Goal: Task Accomplishment & Management: Manage account settings

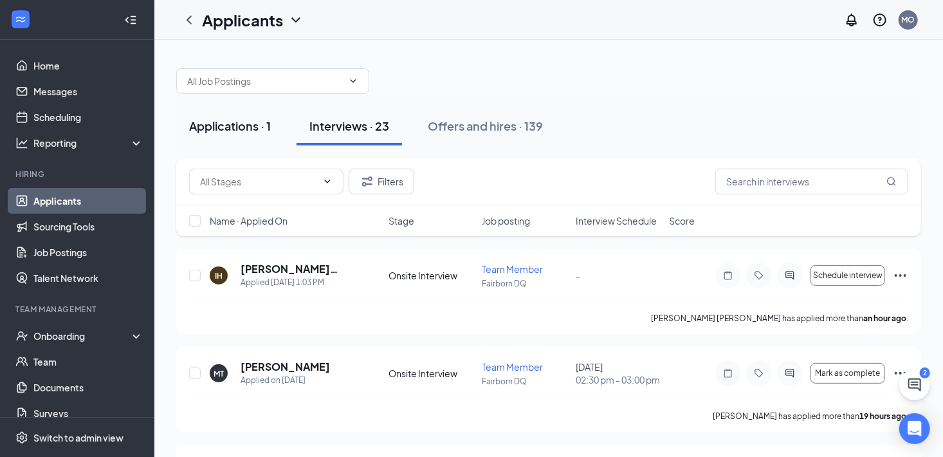
click at [225, 142] on button "Applications · 1" at bounding box center [229, 126] width 107 height 39
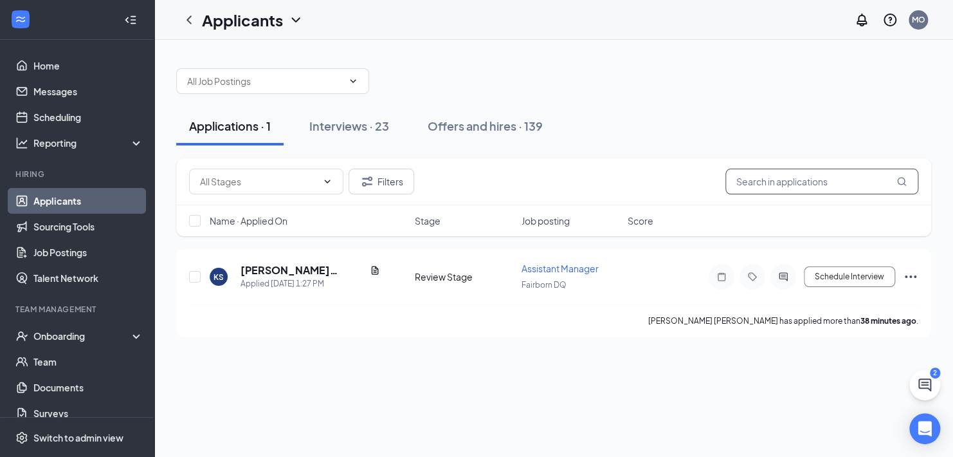
click at [770, 185] on input "text" at bounding box center [822, 182] width 193 height 26
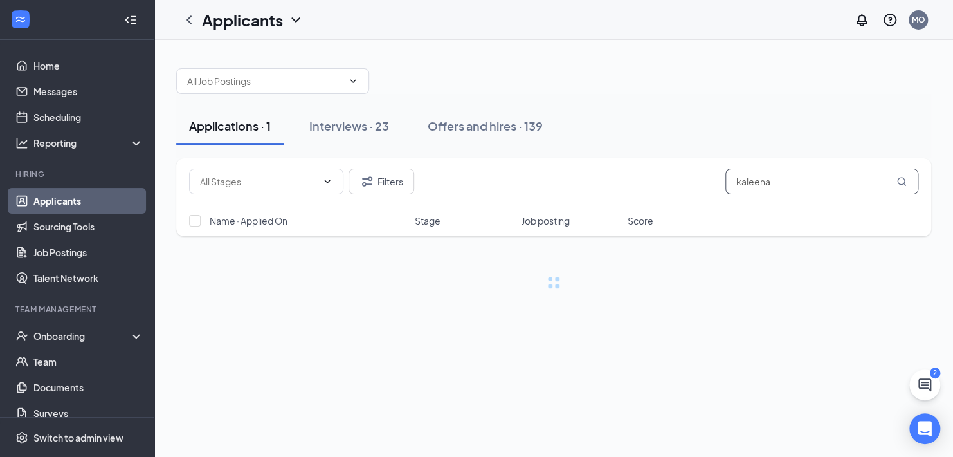
type input "kaleena"
click at [393, 176] on button "Filters" at bounding box center [382, 182] width 66 height 26
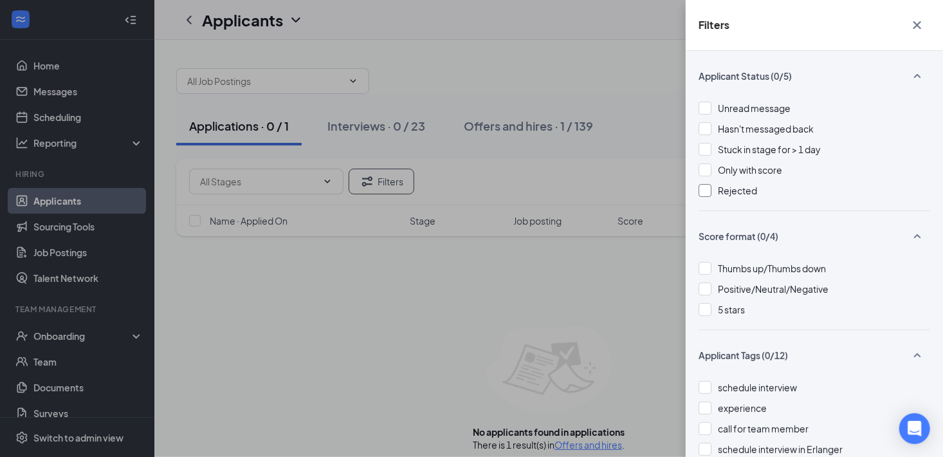
click at [705, 192] on div at bounding box center [705, 190] width 13 height 13
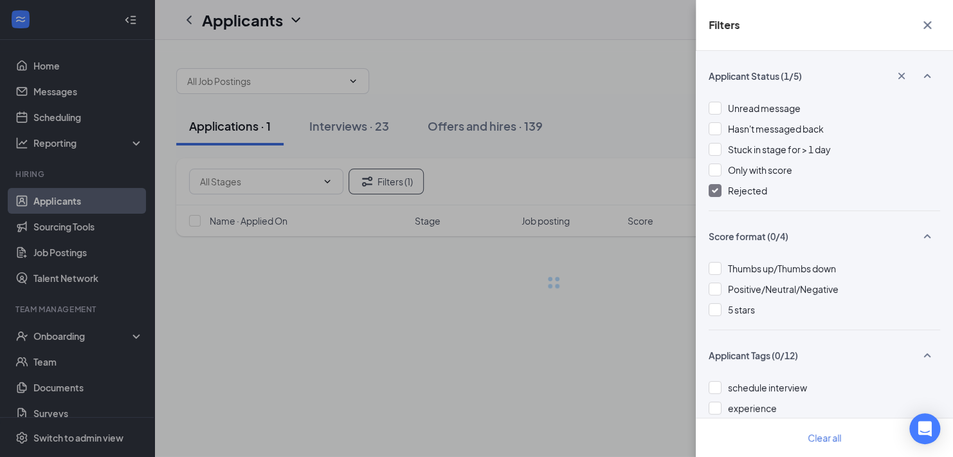
click at [594, 84] on div "Filters Applicant Status (1/5) Unread message Hasn't messaged back Stuck in sta…" at bounding box center [476, 228] width 953 height 457
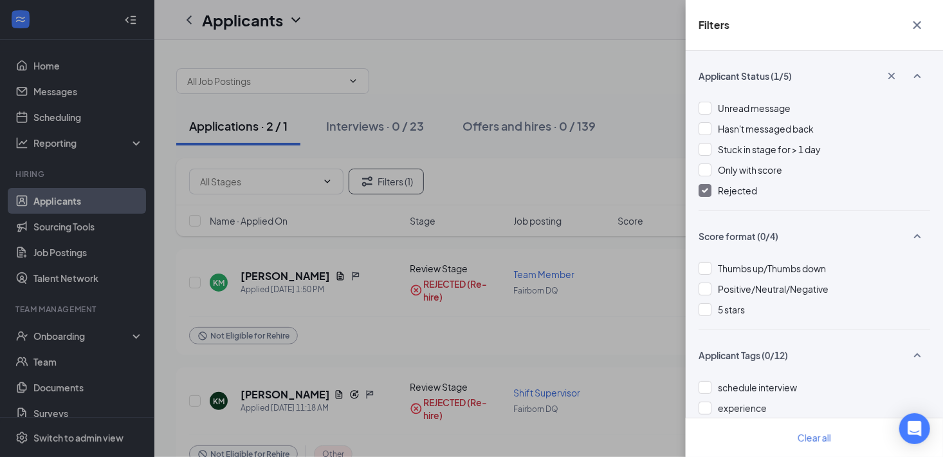
click at [913, 24] on icon "Cross" at bounding box center [917, 24] width 15 height 15
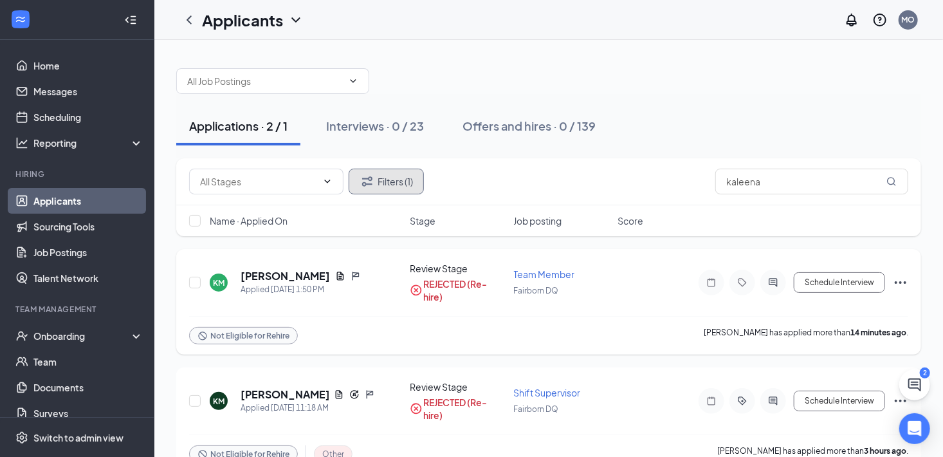
scroll to position [30, 0]
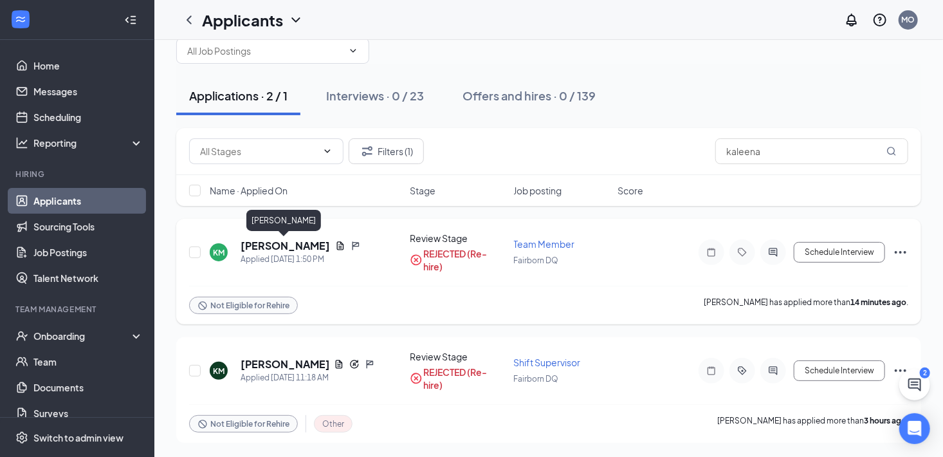
click at [255, 246] on h5 "[PERSON_NAME]" at bounding box center [285, 246] width 89 height 14
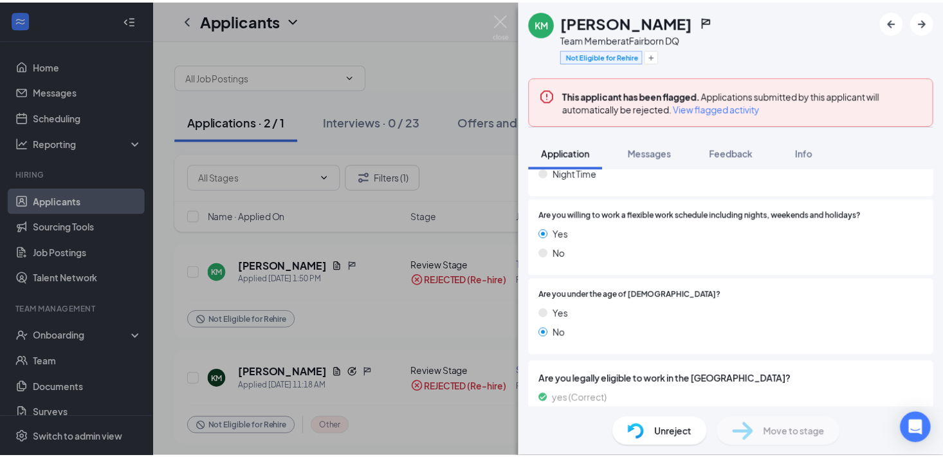
scroll to position [1027, 0]
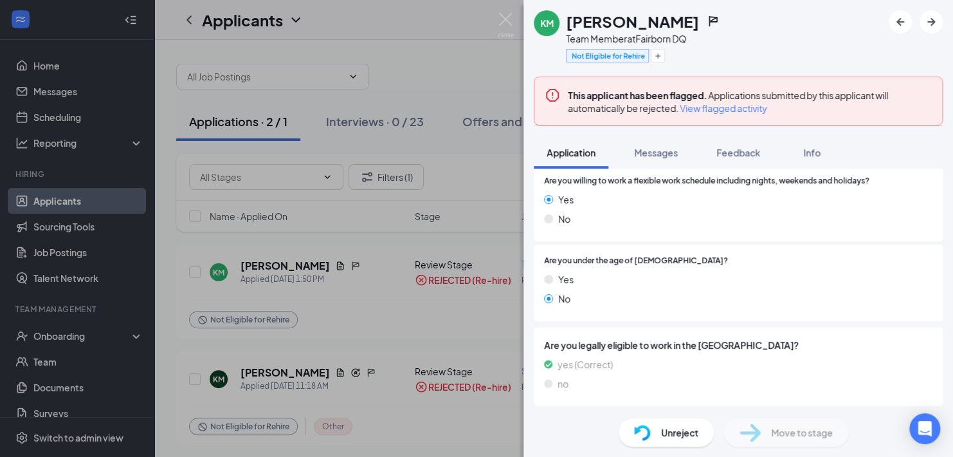
click at [336, 304] on div "KM [PERSON_NAME] Team Member at [GEOGRAPHIC_DATA] DQ Not Eligible for Rehire Th…" at bounding box center [476, 228] width 953 height 457
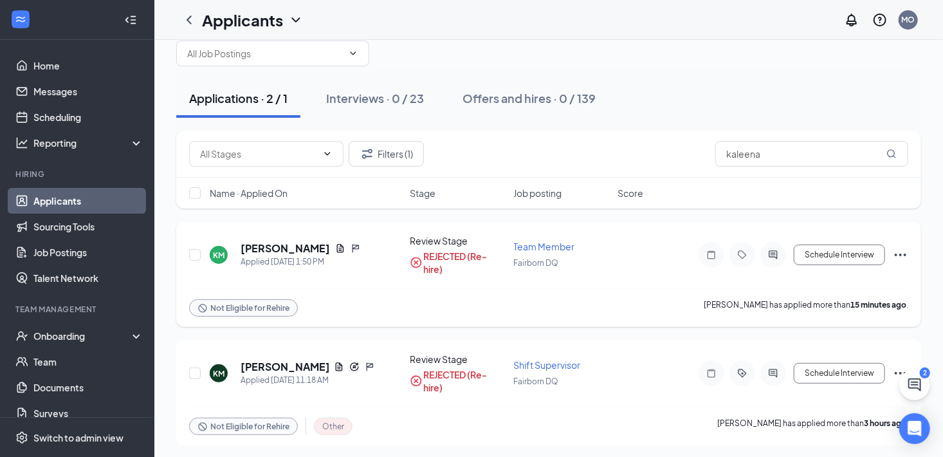
scroll to position [30, 0]
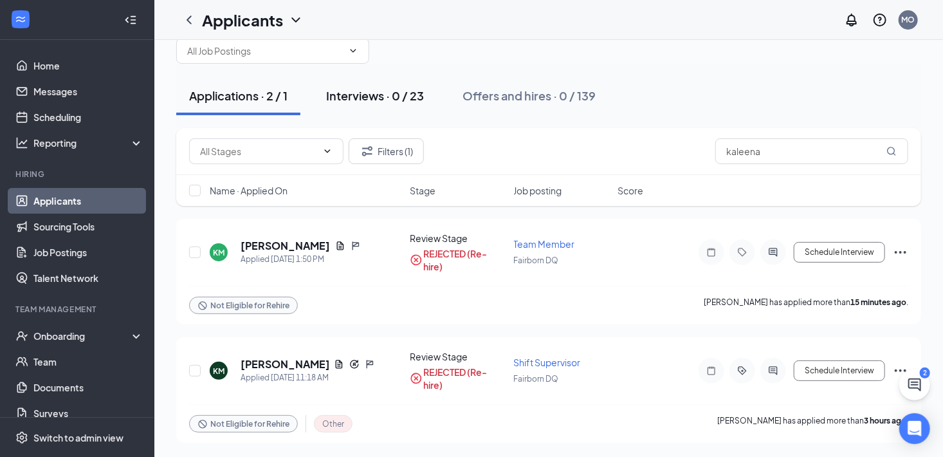
click at [338, 107] on button "Interviews · 0 / 23" at bounding box center [375, 96] width 124 height 39
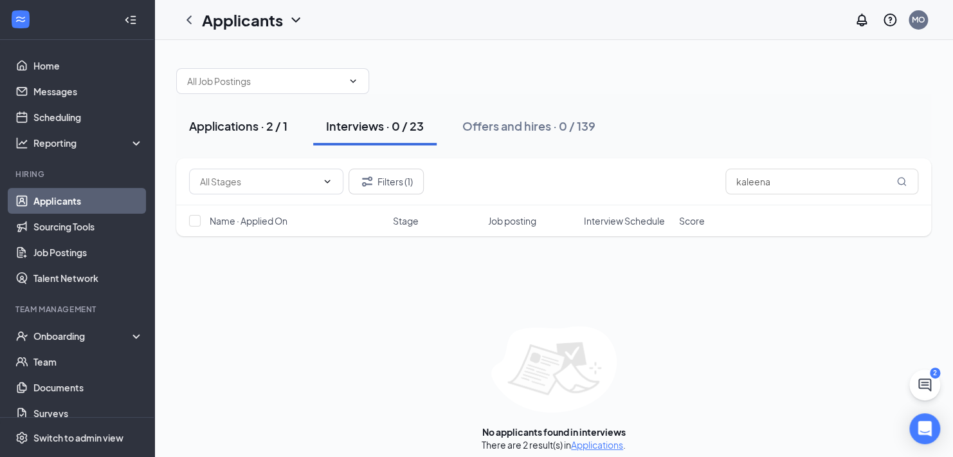
click at [209, 127] on div "Applications · 2 / 1" at bounding box center [238, 126] width 98 height 16
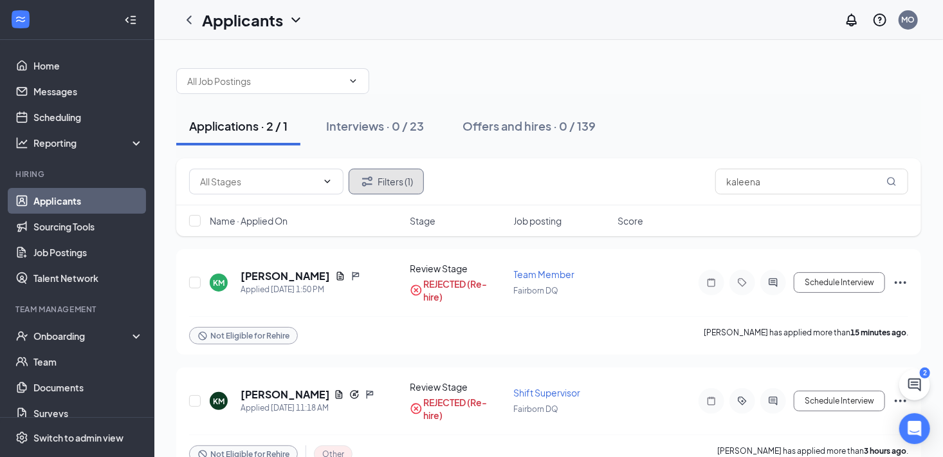
click at [391, 188] on button "Filters (1)" at bounding box center [386, 182] width 75 height 26
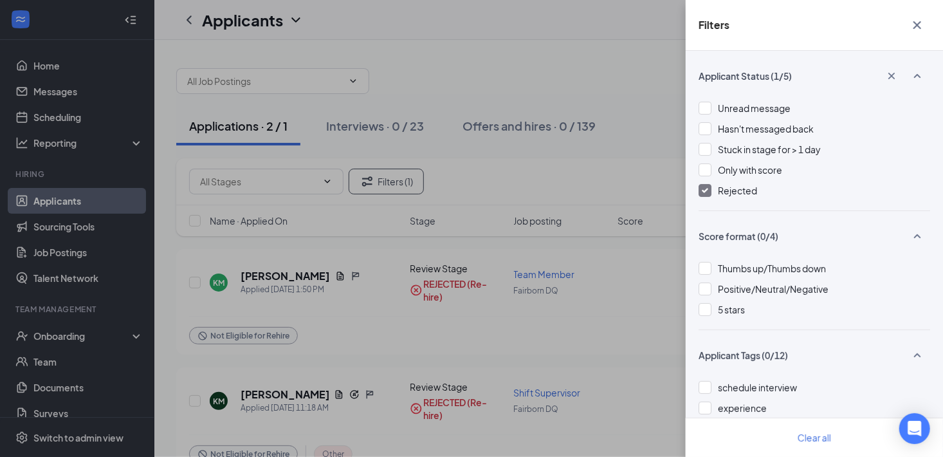
click at [744, 192] on span "Rejected" at bounding box center [737, 191] width 39 height 12
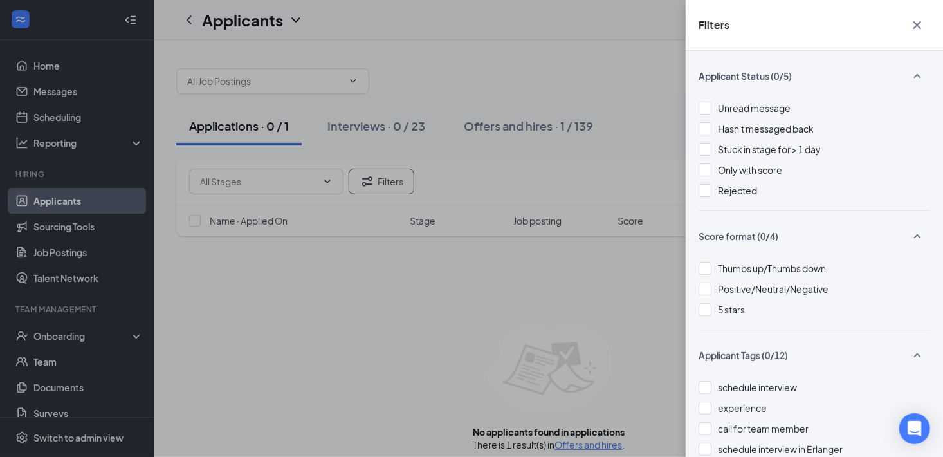
click at [582, 152] on div "Filters Applicant Status (0/5) Unread message Hasn't messaged back Stuck in sta…" at bounding box center [471, 228] width 943 height 457
click at [621, 284] on div "Filters Applicant Status (0/5) Unread message Hasn't messaged back Stuck in sta…" at bounding box center [471, 228] width 943 height 457
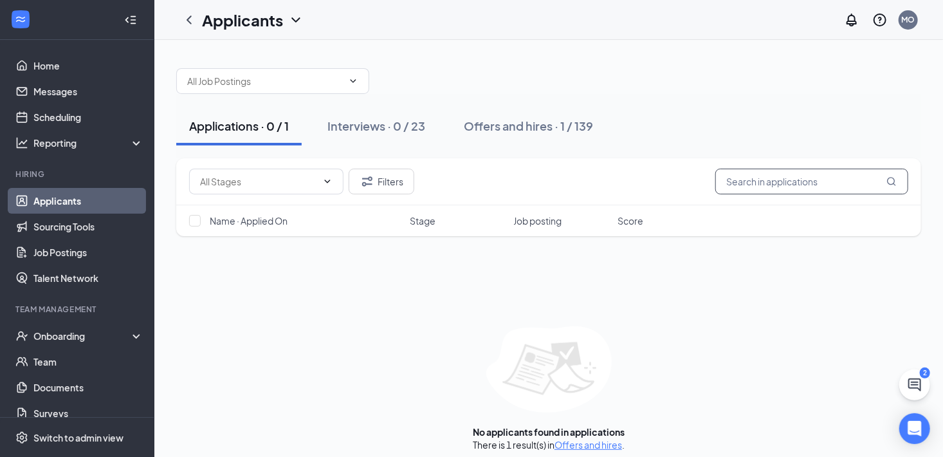
drag, startPoint x: 765, startPoint y: 185, endPoint x: 713, endPoint y: 184, distance: 51.5
click at [713, 184] on div "Filters" at bounding box center [548, 182] width 719 height 26
click at [600, 230] on div "Name · Applied On Stage Job posting Score" at bounding box center [548, 220] width 745 height 31
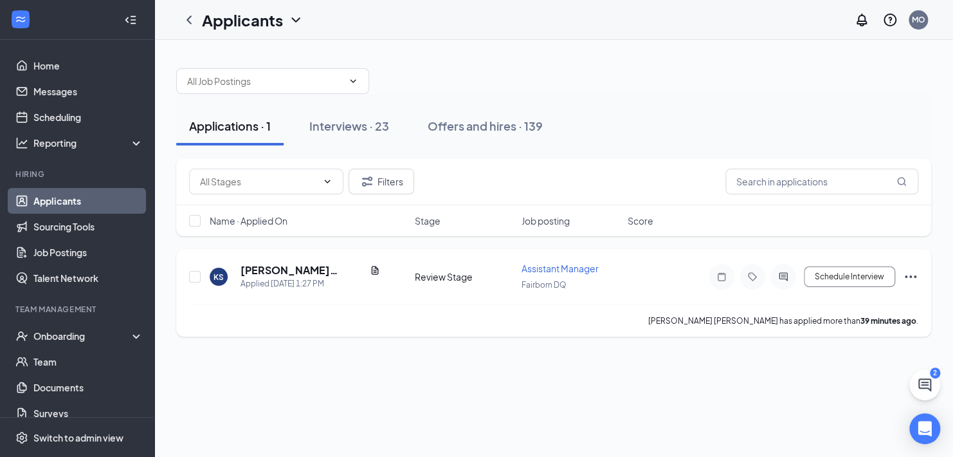
click at [285, 263] on h5 "[PERSON_NAME] [PERSON_NAME]" at bounding box center [303, 270] width 124 height 14
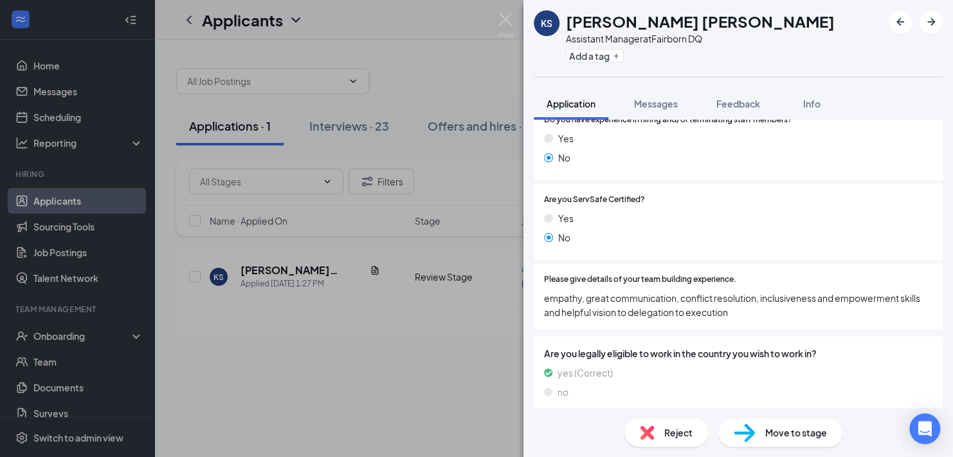
scroll to position [1581, 0]
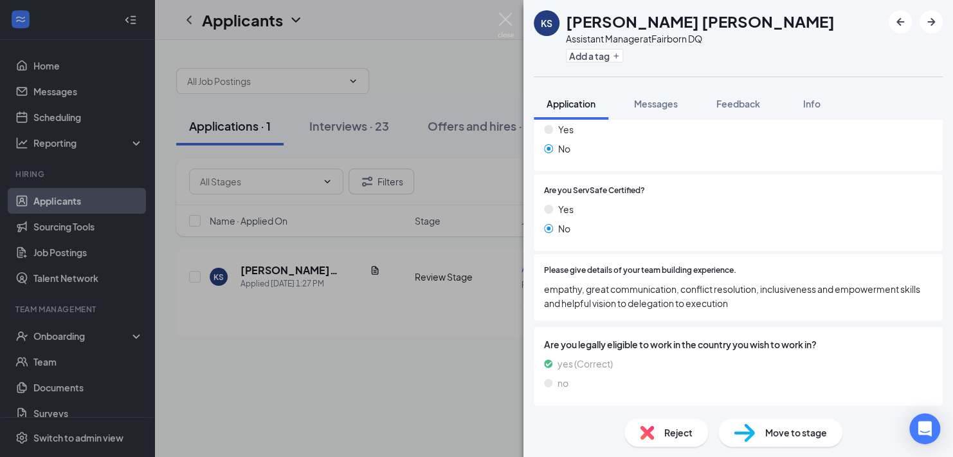
click at [758, 425] on div "Move to stage" at bounding box center [781, 432] width 124 height 28
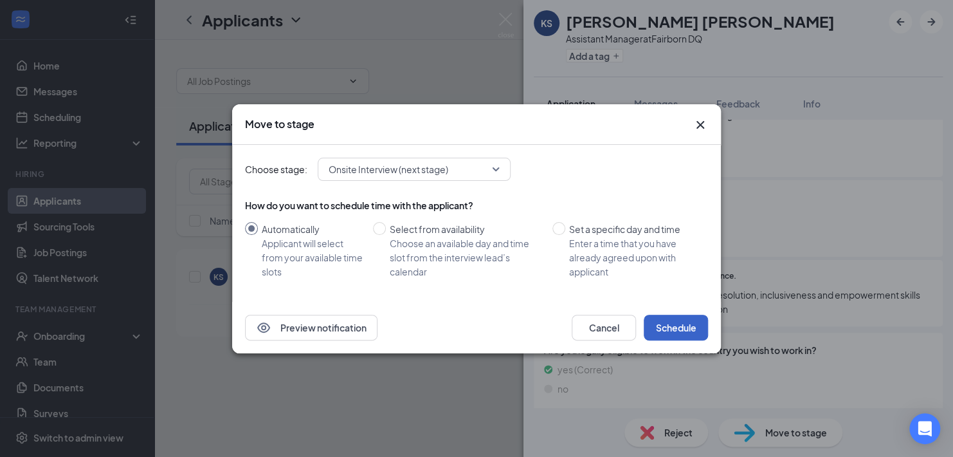
click at [662, 332] on button "Schedule" at bounding box center [676, 328] width 64 height 26
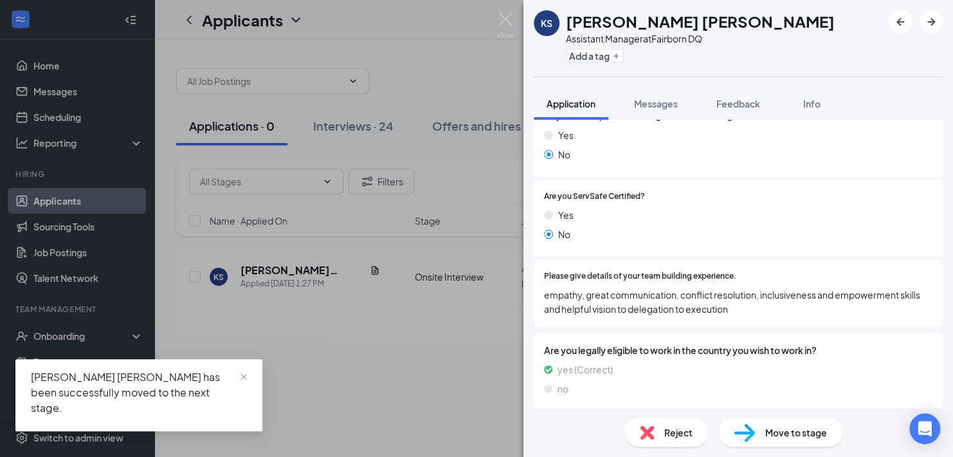
click at [450, 363] on div "KS [PERSON_NAME] [PERSON_NAME] Assistant Manager at Fairborn DQ Add a tag Appli…" at bounding box center [476, 228] width 953 height 457
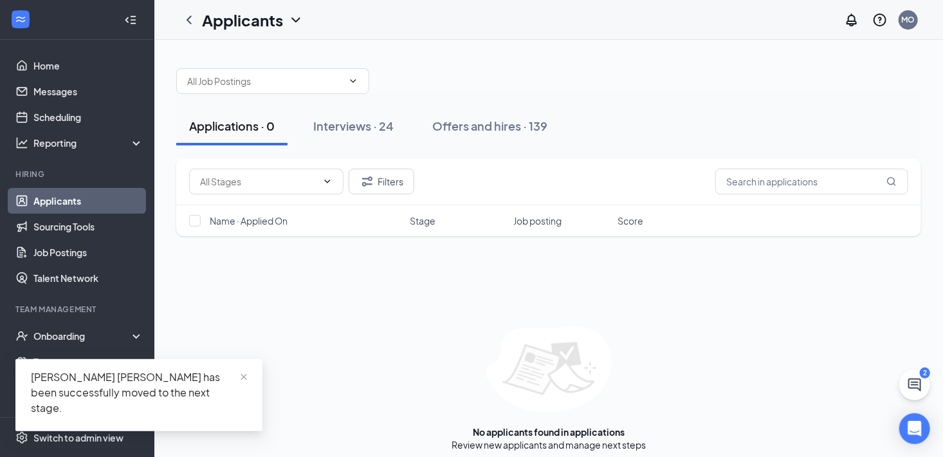
drag, startPoint x: 450, startPoint y: 363, endPoint x: 468, endPoint y: 264, distance: 100.1
click at [468, 264] on div "Filters Name · Applied On Stage Job posting Score No applicants found in applic…" at bounding box center [548, 304] width 745 height 293
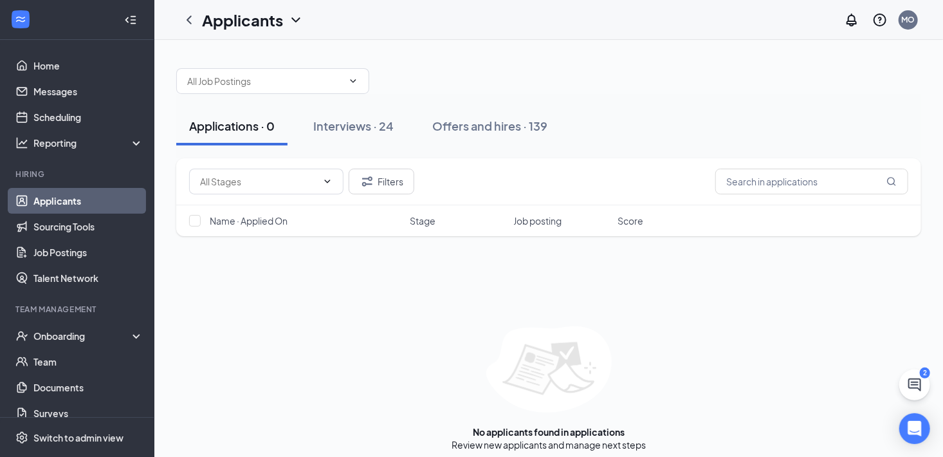
click at [268, 145] on div "Applications · 0 Interviews · 24 Offers and hires · 139" at bounding box center [548, 126] width 745 height 64
click at [268, 140] on button "Applications · 0" at bounding box center [231, 126] width 111 height 39
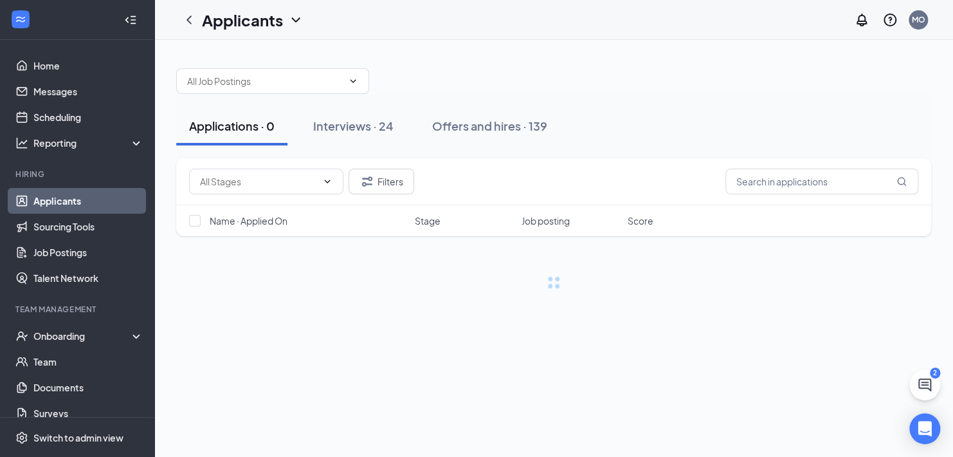
click at [268, 140] on button "Applications · 0" at bounding box center [231, 126] width 111 height 39
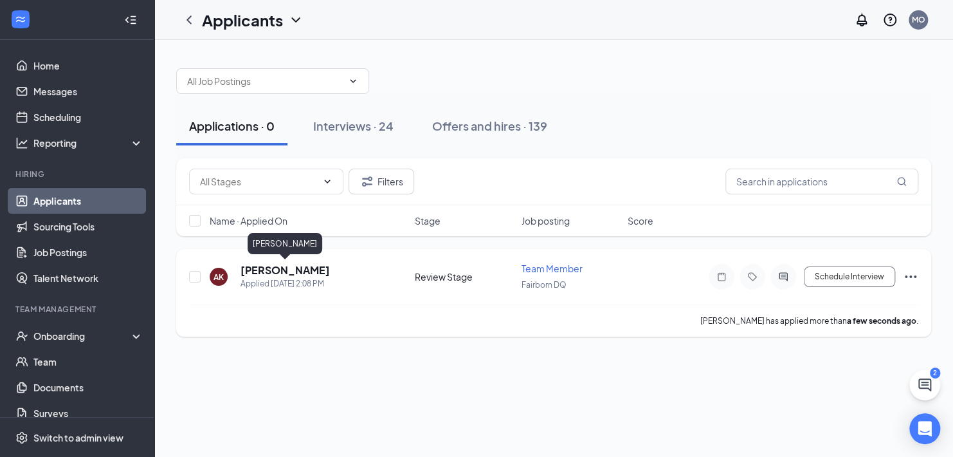
click at [322, 275] on h5 "[PERSON_NAME]" at bounding box center [285, 270] width 89 height 14
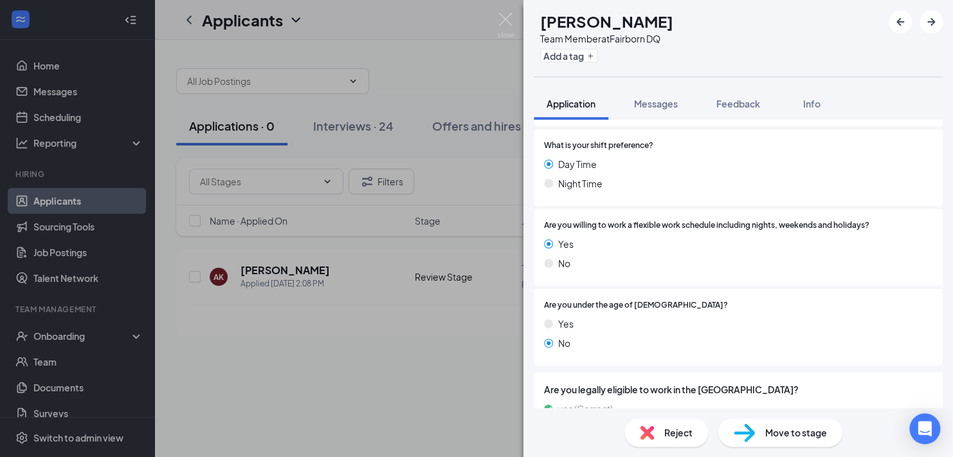
scroll to position [942, 0]
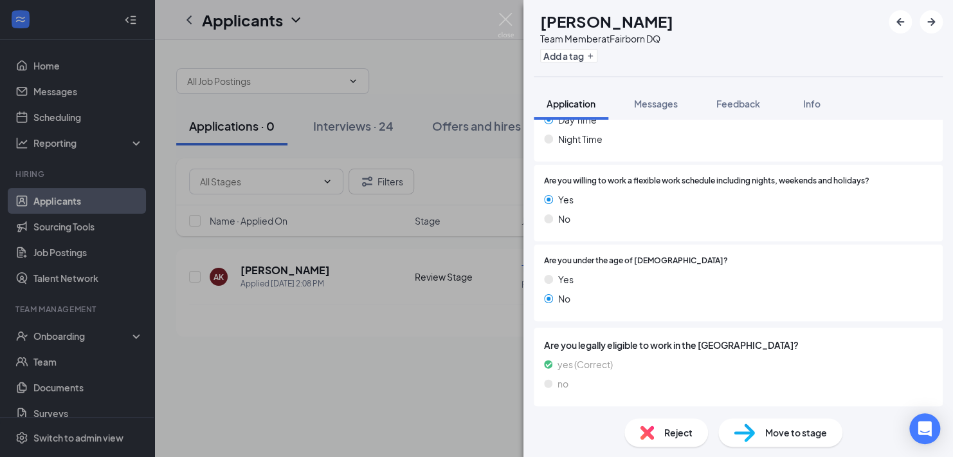
click at [793, 428] on span "Move to stage" at bounding box center [797, 432] width 62 height 14
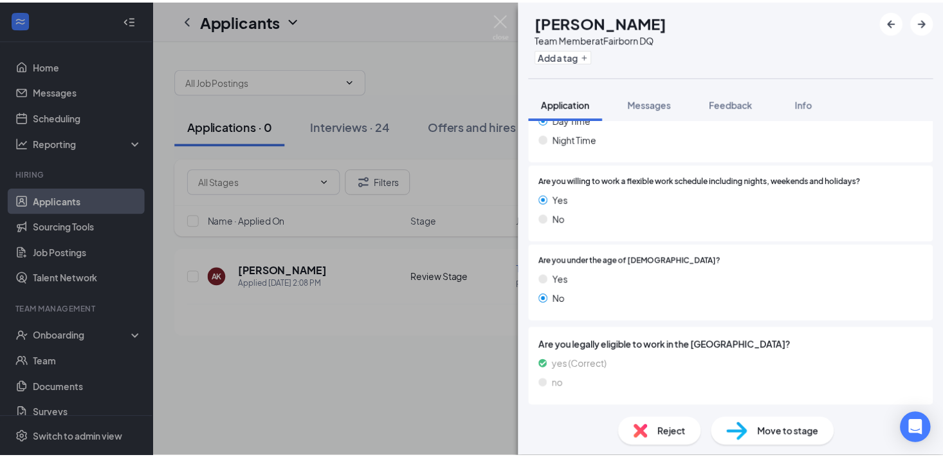
scroll to position [937, 0]
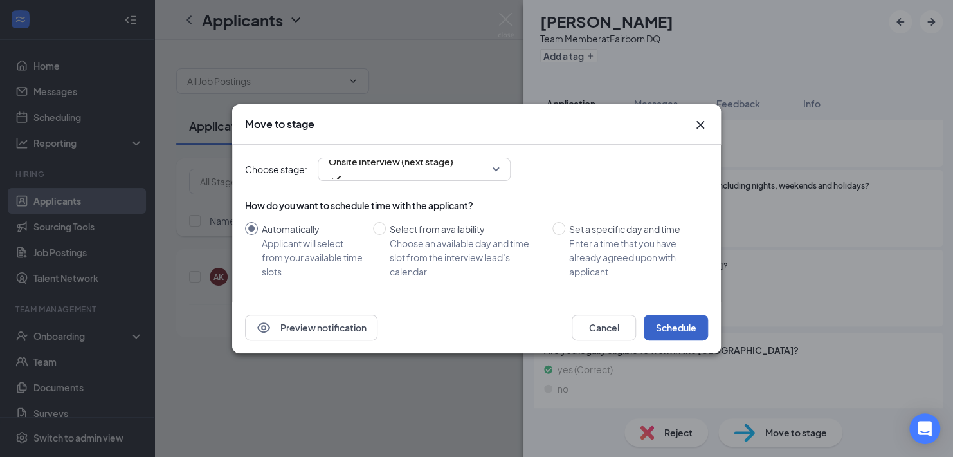
click at [661, 320] on button "Schedule" at bounding box center [676, 328] width 64 height 26
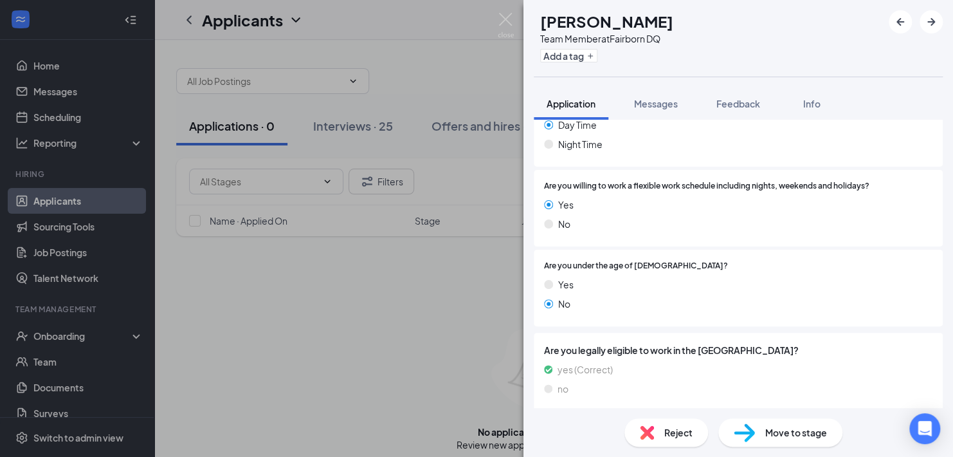
click at [384, 261] on div "AK [PERSON_NAME] Team Member at Fairborn DQ Add a tag Application Messages Feed…" at bounding box center [476, 228] width 953 height 457
